Goal: Task Accomplishment & Management: Manage account settings

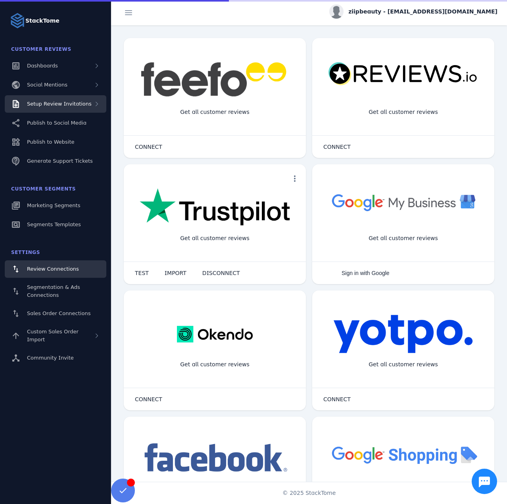
click at [71, 107] on div "Setup Review Invitations" at bounding box center [59, 104] width 65 height 8
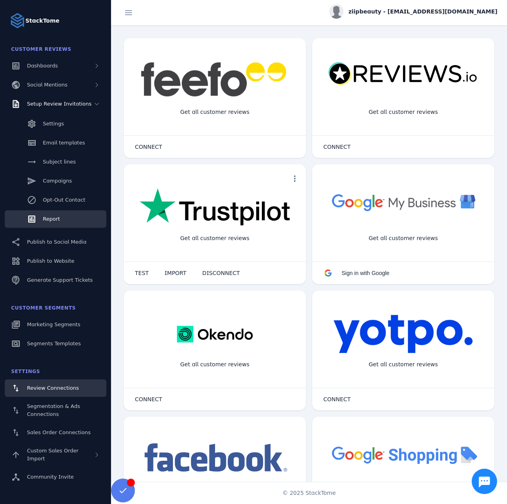
click at [53, 214] on link "Report" at bounding box center [55, 218] width 101 height 17
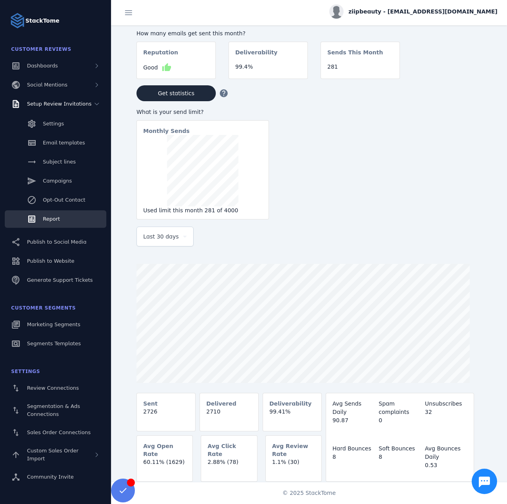
click at [160, 238] on span "Last 30 days" at bounding box center [161, 237] width 36 height 10
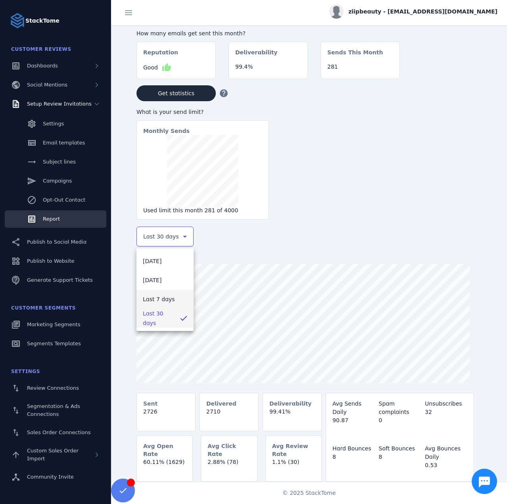
click at [157, 297] on span "Last 7 days" at bounding box center [159, 299] width 32 height 10
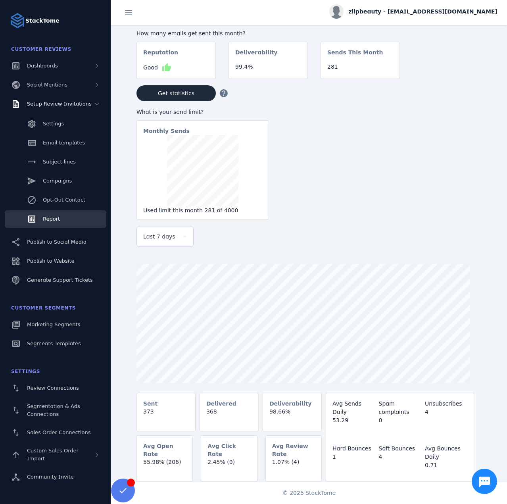
click at [423, 12] on span "ziipbeauty - [EMAIL_ADDRESS][DOMAIN_NAME]" at bounding box center [422, 12] width 149 height 8
click at [466, 71] on button "Sign out" at bounding box center [468, 76] width 57 height 19
